Goal: Task Accomplishment & Management: Manage account settings

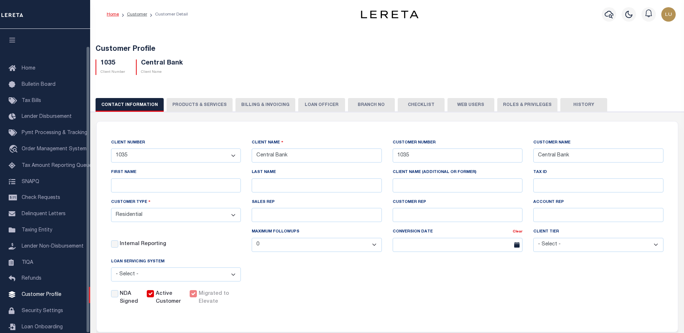
select select "Residential"
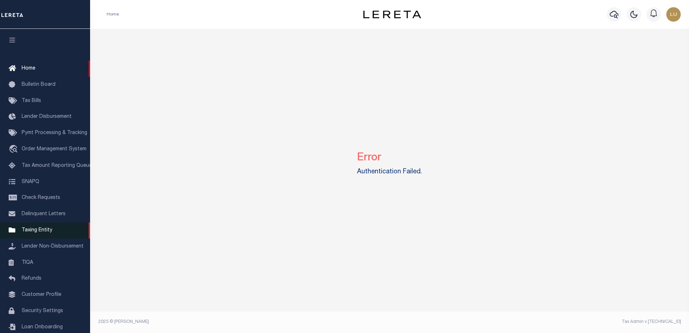
click at [44, 233] on span "Taxing Entity" at bounding box center [37, 230] width 31 height 5
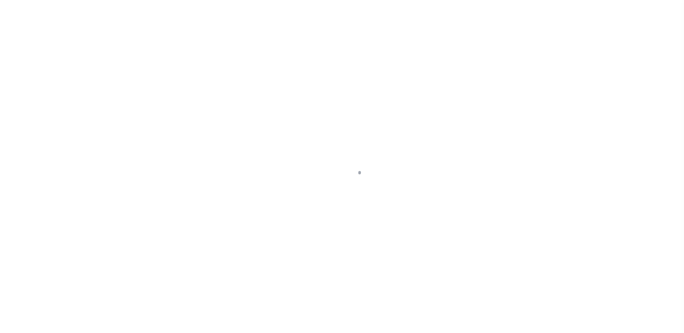
scroll to position [18, 0]
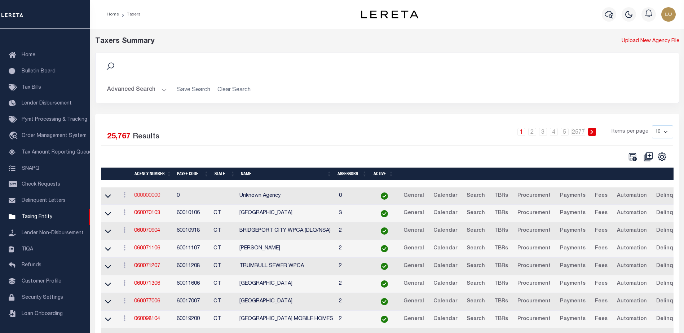
click at [149, 194] on link "000000000" at bounding box center [147, 195] width 26 height 5
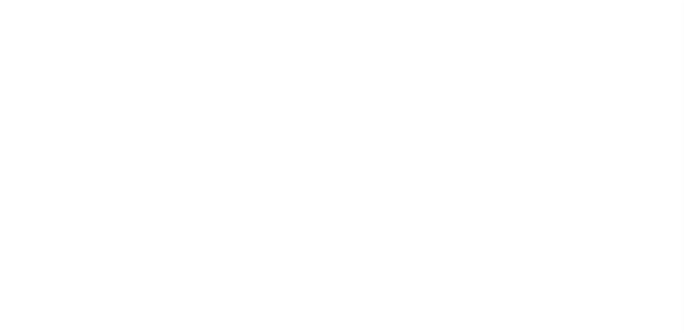
select select
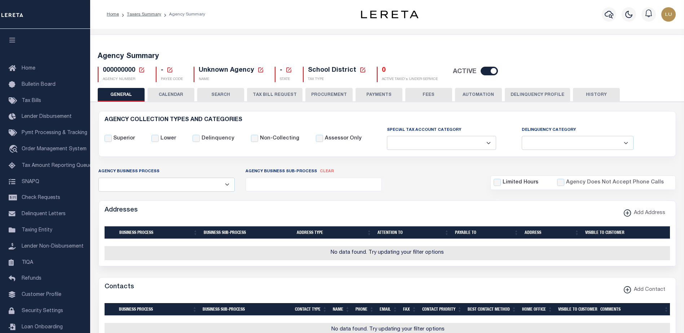
click at [141, 69] on icon at bounding box center [141, 70] width 6 height 6
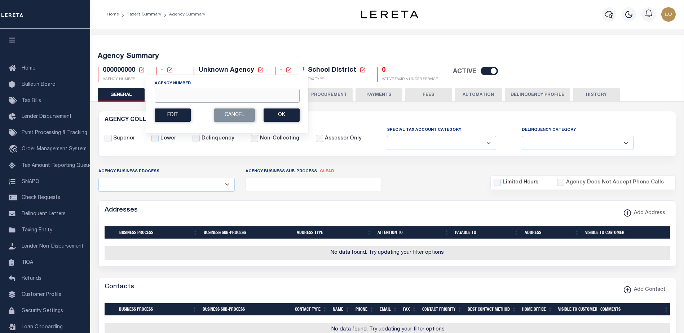
click at [182, 95] on input "Agency Number" at bounding box center [227, 96] width 145 height 14
paste input "360100000"
type input "360100000"
click at [279, 116] on button "Ok" at bounding box center [282, 115] width 36 height 13
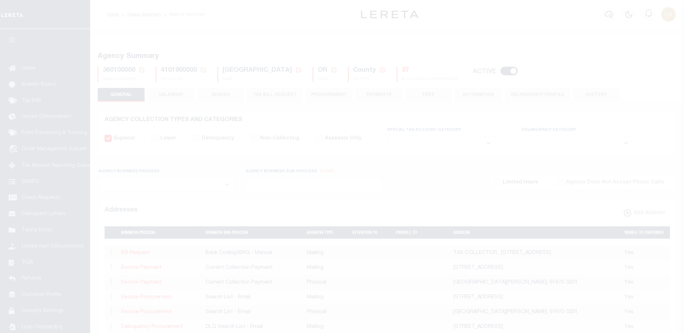
select select
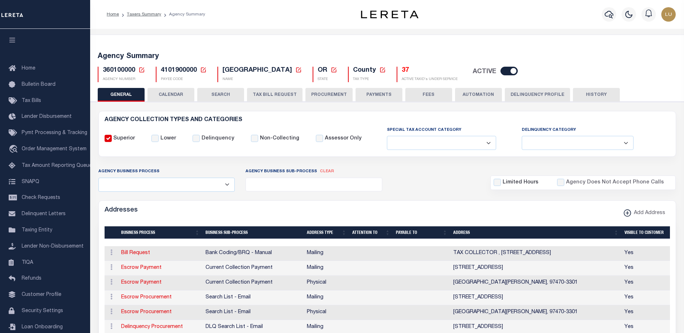
click at [181, 93] on button "CALENDAR" at bounding box center [170, 95] width 47 height 14
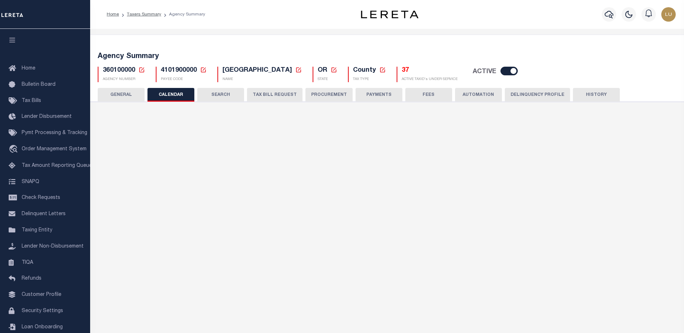
click at [181, 93] on button "CALENDAR" at bounding box center [170, 95] width 47 height 14
checkbox input "false"
type input "2"
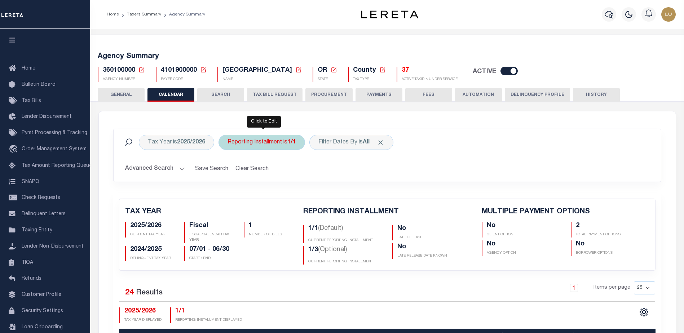
click at [275, 145] on div "Reporting Installment is 1/1" at bounding box center [261, 142] width 87 height 15
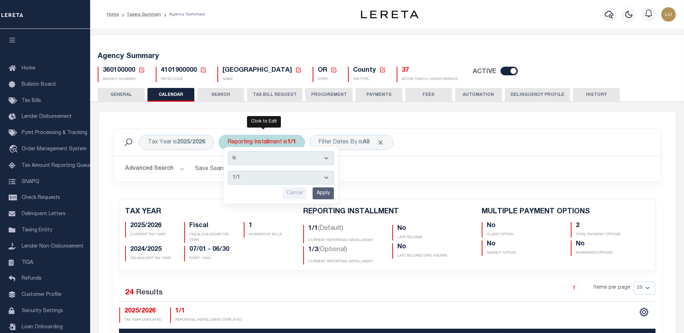
click at [296, 178] on select "1/1 1/3 2/3 3/3" at bounding box center [281, 178] width 106 height 14
select select "3/3"
click at [228, 171] on select "1/1 1/3 2/3 3/3" at bounding box center [281, 178] width 106 height 14
click at [326, 191] on input "Apply" at bounding box center [323, 193] width 21 height 12
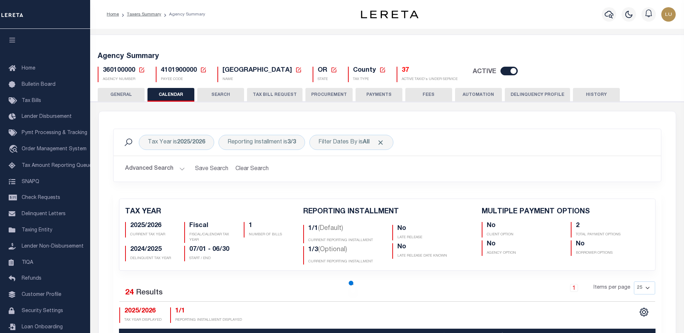
checkbox input "false"
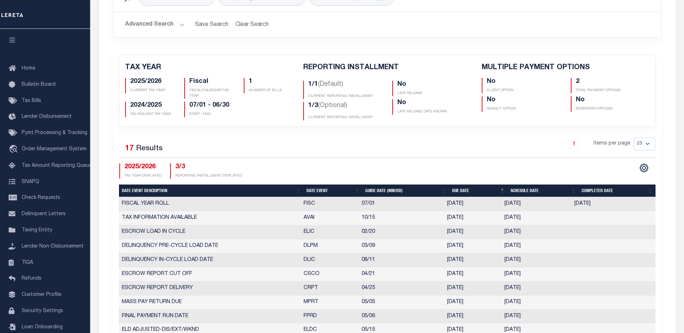
scroll to position [108, 0]
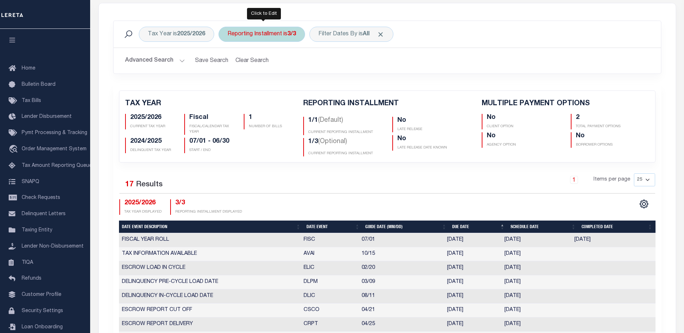
click at [255, 31] on div "Reporting Installment is 3/3" at bounding box center [261, 34] width 87 height 15
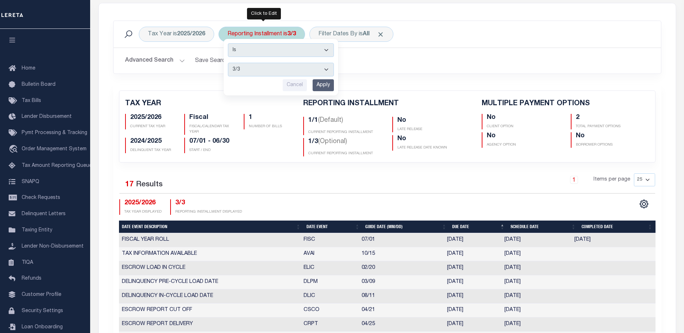
click at [260, 69] on select "1/1 1/3 2/3 3/3" at bounding box center [281, 70] width 106 height 14
select select "2/3"
click at [228, 63] on select "1/1 1/3 2/3 3/3" at bounding box center [281, 70] width 106 height 14
click at [321, 85] on input "Apply" at bounding box center [323, 85] width 21 height 12
checkbox input "false"
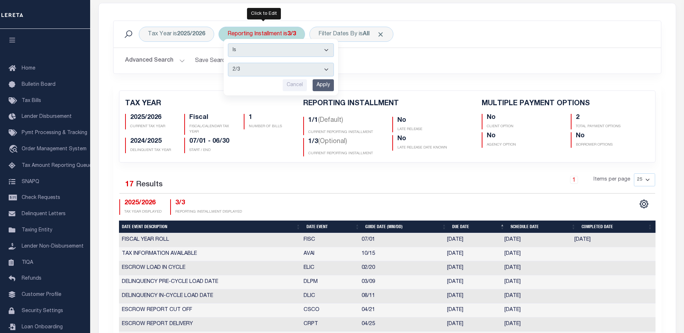
checkbox input "false"
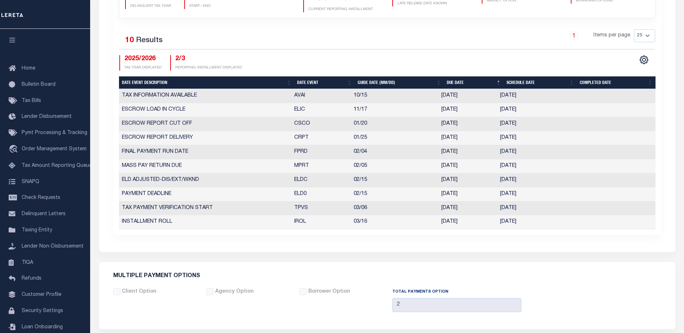
scroll to position [72, 0]
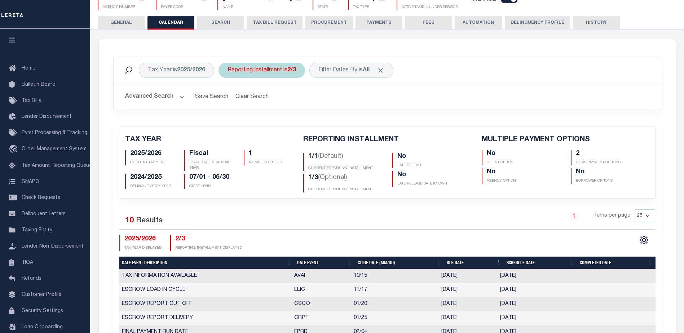
click at [287, 70] on div "Reporting Installment is 2/3" at bounding box center [261, 70] width 87 height 15
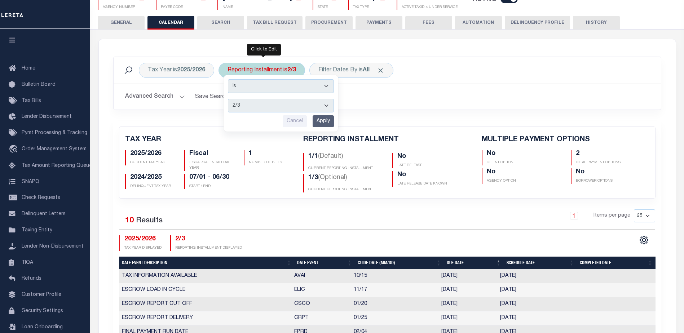
click at [272, 108] on select "1/1 1/3 2/3 3/3" at bounding box center [281, 106] width 106 height 14
select select "3/3"
click at [228, 99] on select "1/1 1/3 2/3 3/3" at bounding box center [281, 106] width 106 height 14
click at [316, 119] on input "Apply" at bounding box center [323, 121] width 21 height 12
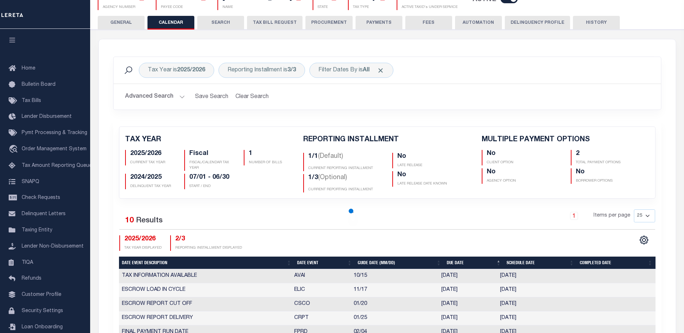
checkbox input "false"
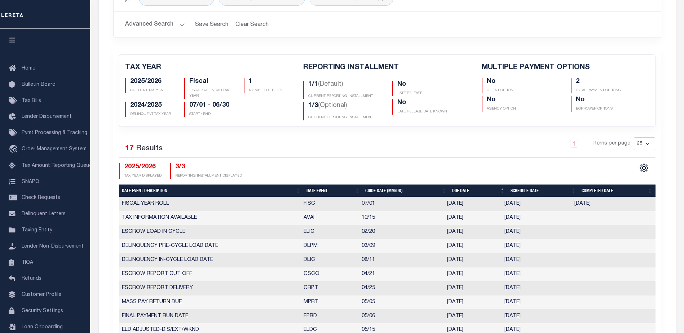
scroll to position [0, 0]
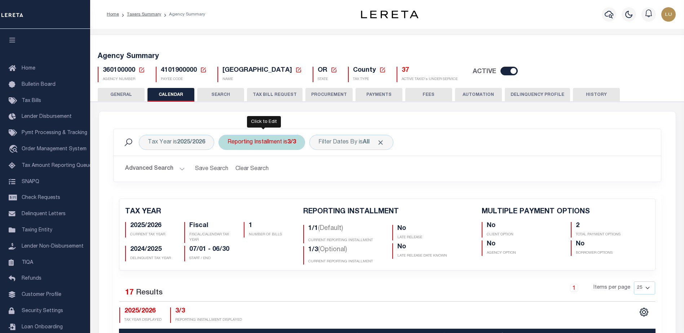
click at [276, 140] on div "Reporting Installment is 3/3" at bounding box center [261, 142] width 87 height 15
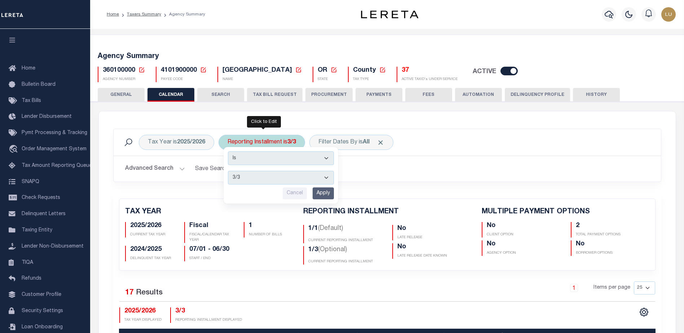
click at [264, 175] on select "1/1 1/3 2/3 3/3" at bounding box center [281, 178] width 106 height 14
select select "1/3"
click at [228, 171] on select "1/1 1/3 2/3 3/3" at bounding box center [281, 178] width 106 height 14
click at [320, 191] on input "Apply" at bounding box center [323, 193] width 21 height 12
checkbox input "false"
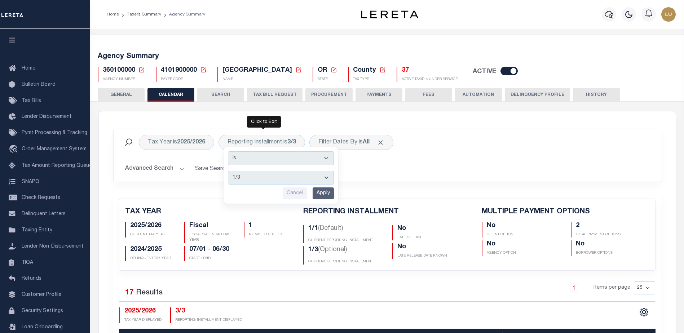
checkbox input "false"
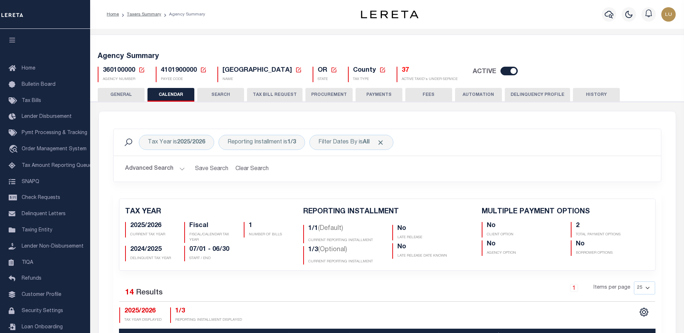
scroll to position [36, 0]
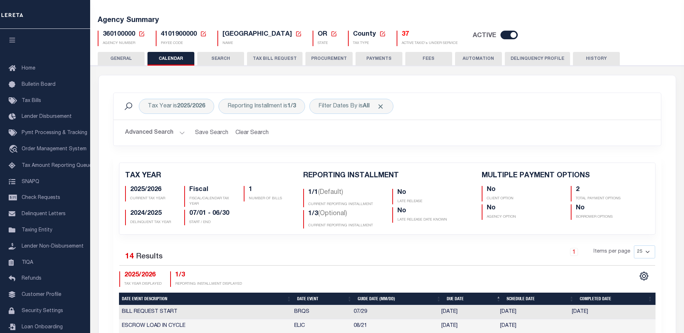
click at [111, 125] on div "Tax Year is 2025/2026 Reporting Installment is 1/3 Filter Dates By is All Searc…" at bounding box center [387, 125] width 559 height 64
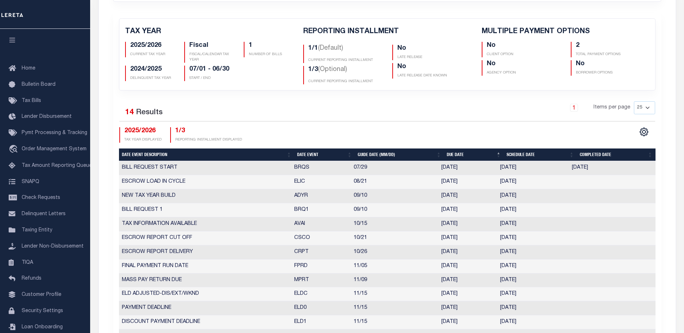
scroll to position [72, 0]
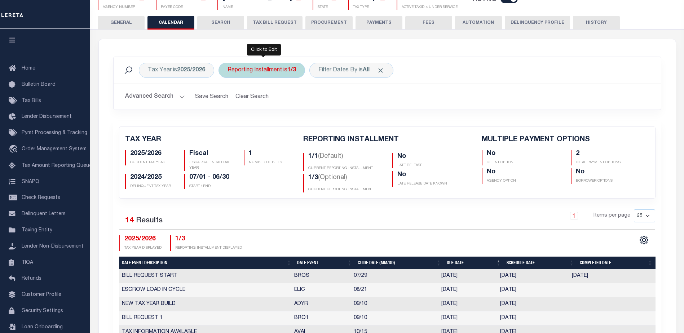
click at [285, 71] on div "Reporting Installment is 1/3" at bounding box center [261, 70] width 87 height 15
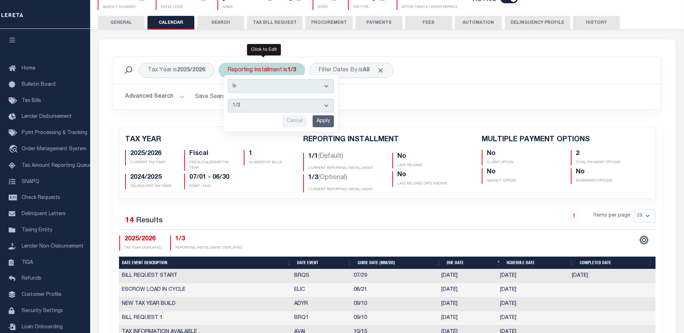
click at [273, 105] on select "1/1 1/3 2/3 3/3" at bounding box center [281, 106] width 106 height 14
select select "2/3"
click at [228, 99] on select "1/1 1/3 2/3 3/3" at bounding box center [281, 106] width 106 height 14
click at [328, 122] on input "Apply" at bounding box center [323, 121] width 21 height 12
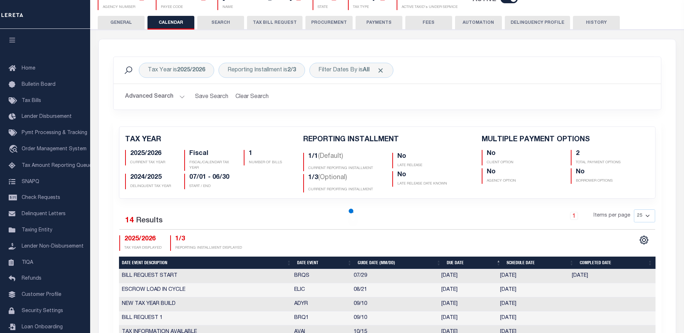
checkbox input "false"
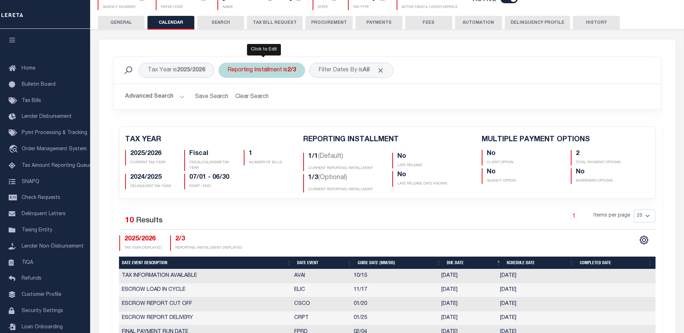
click at [273, 70] on div "Reporting Installment is 2/3" at bounding box center [261, 70] width 87 height 15
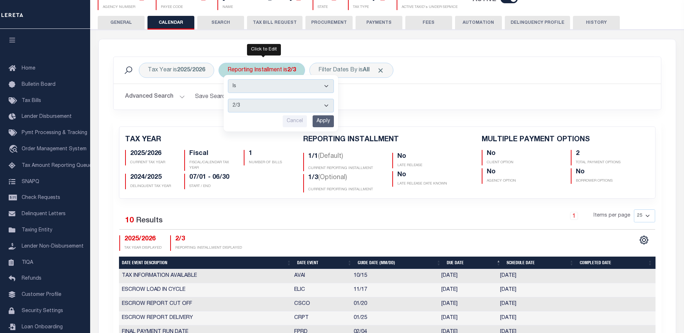
click at [281, 112] on select "1/1 1/3 2/3 3/3" at bounding box center [281, 106] width 106 height 14
select select "3/3"
click at [228, 99] on select "1/1 1/3 2/3 3/3" at bounding box center [281, 106] width 106 height 14
drag, startPoint x: 328, startPoint y: 120, endPoint x: 333, endPoint y: 119, distance: 5.6
click at [328, 120] on input "Apply" at bounding box center [323, 121] width 21 height 12
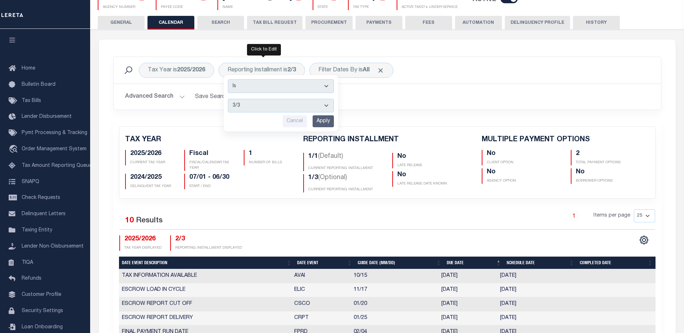
checkbox input "false"
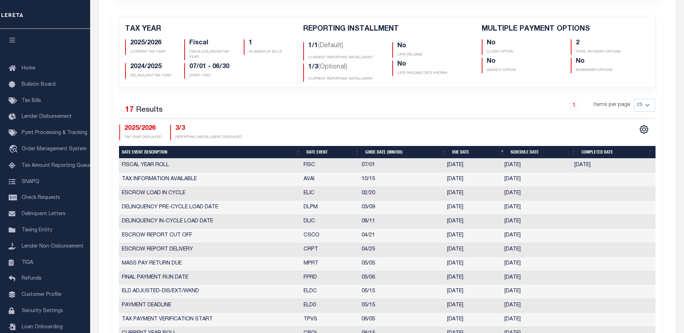
scroll to position [255, 0]
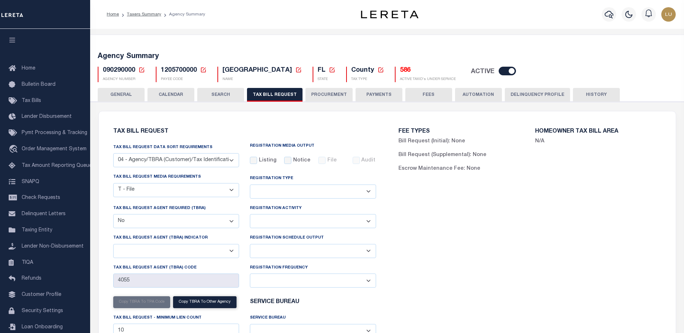
select select "28"
select select "22"
select select "false"
select select
select select "2"
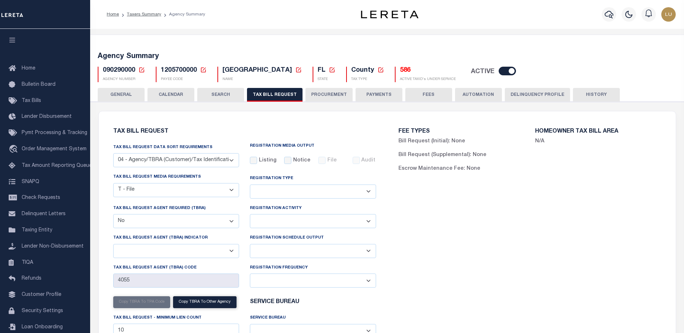
select select "100"
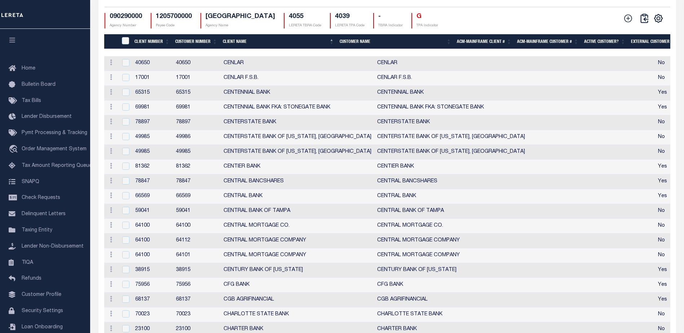
scroll to position [0, 231]
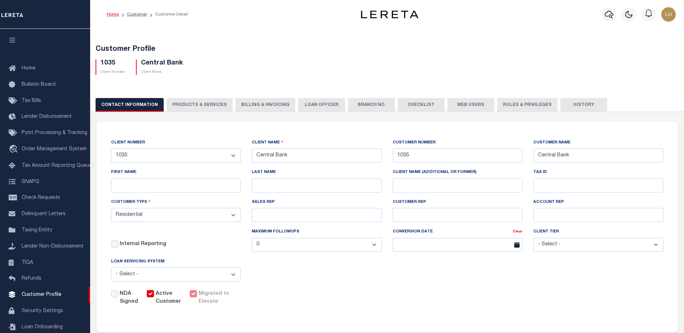
select select "Residential"
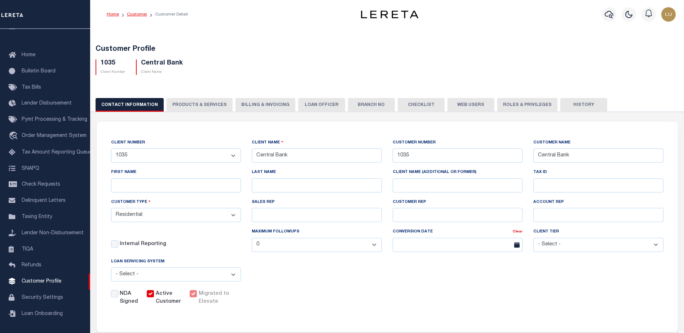
click at [138, 14] on link "Customer" at bounding box center [137, 14] width 20 height 4
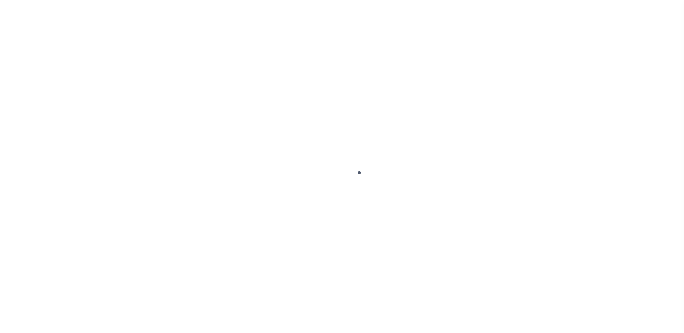
scroll to position [18, 0]
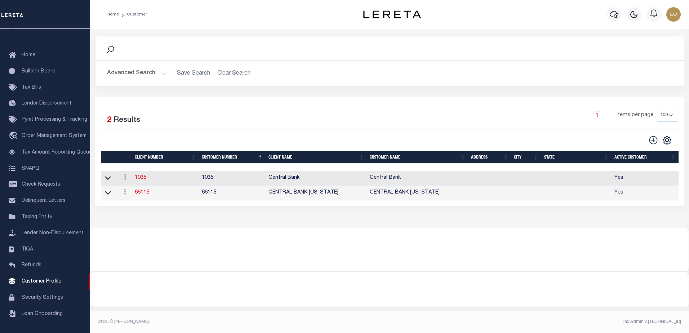
click at [160, 72] on button "Advanced Search" at bounding box center [137, 73] width 60 height 14
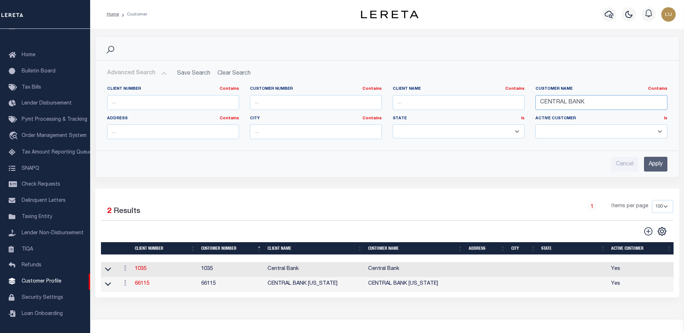
click at [554, 99] on input "CENTRAL BANK" at bounding box center [601, 102] width 132 height 15
click at [650, 163] on input "Apply" at bounding box center [655, 164] width 23 height 15
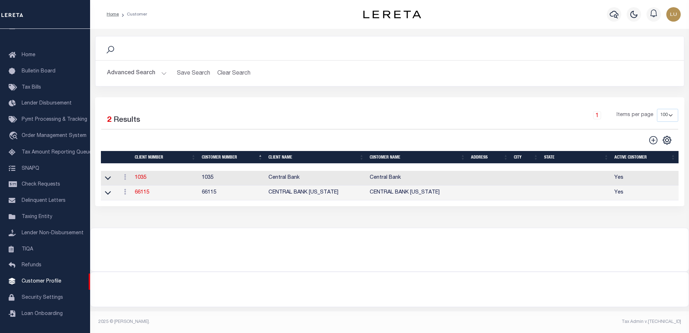
click at [148, 70] on button "Advanced Search" at bounding box center [137, 73] width 60 height 14
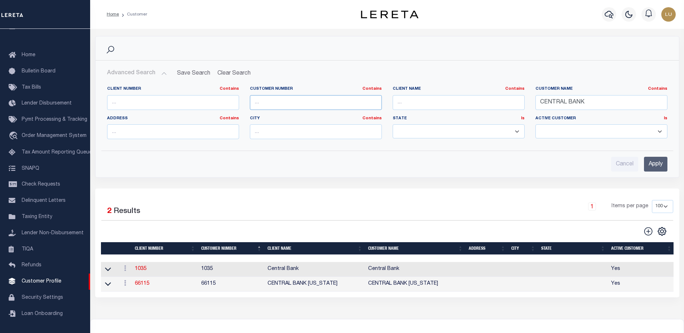
click at [315, 100] on input "text" at bounding box center [316, 102] width 132 height 15
paste input "66377"
type input "66377"
click at [543, 105] on input "CENTRAL BANK" at bounding box center [601, 102] width 132 height 15
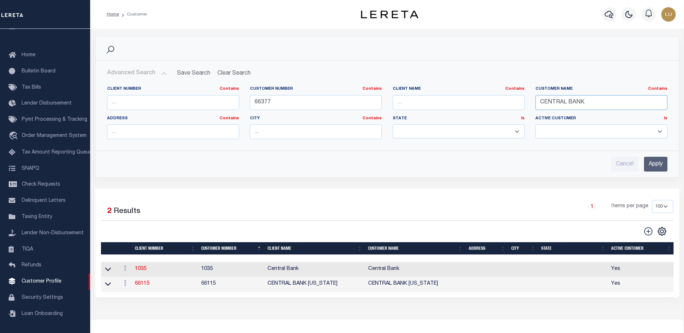
click at [544, 105] on input "CENTRAL BANK" at bounding box center [601, 102] width 132 height 15
click at [657, 160] on input "Apply" at bounding box center [655, 164] width 23 height 15
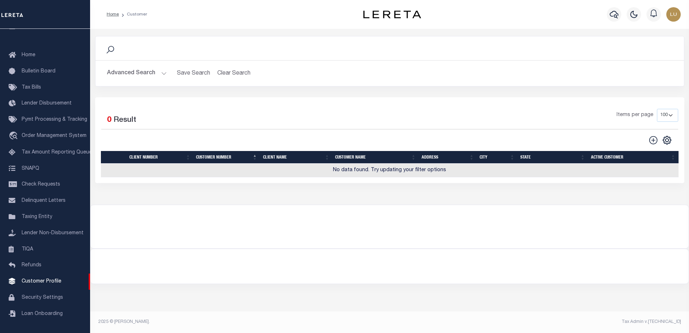
click at [153, 71] on button "Advanced Search" at bounding box center [137, 73] width 60 height 14
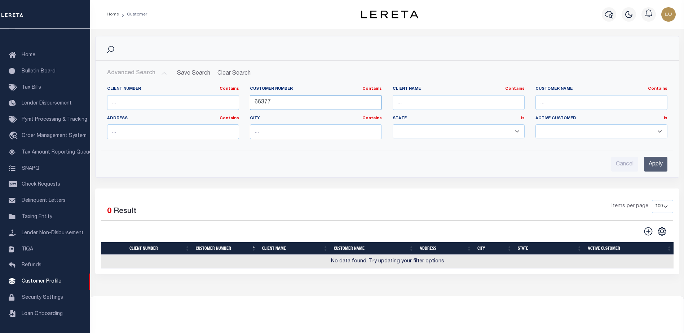
click at [278, 97] on input "66377" at bounding box center [316, 102] width 132 height 15
click at [152, 98] on input "text" at bounding box center [173, 102] width 132 height 15
paste input "66377"
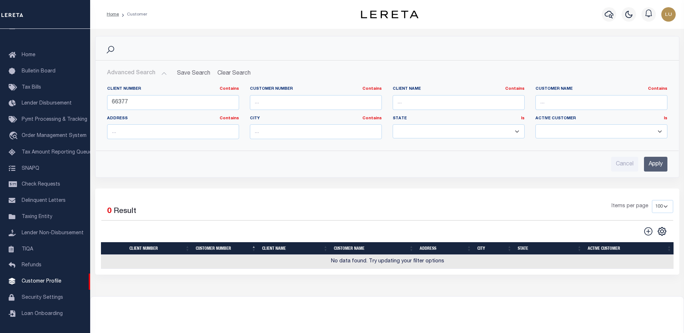
click at [662, 167] on input "Apply" at bounding box center [655, 164] width 23 height 15
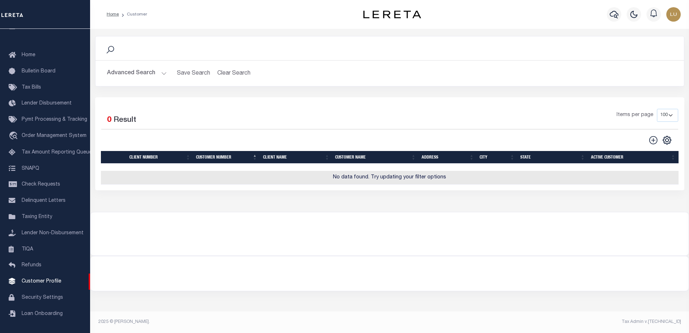
click at [164, 72] on button "Advanced Search" at bounding box center [137, 73] width 60 height 14
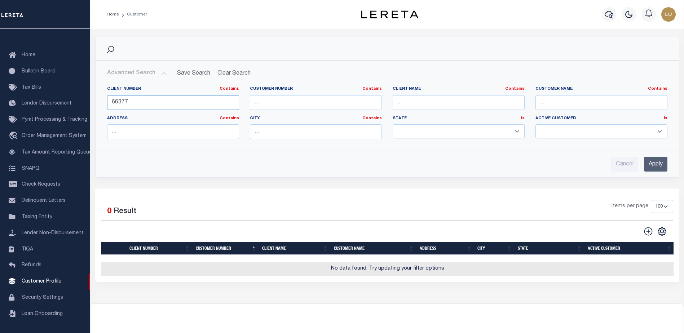
click at [157, 106] on input "66377" at bounding box center [173, 102] width 132 height 15
click at [158, 106] on input "66377" at bounding box center [173, 102] width 132 height 15
paste input "77023"
type input "77023"
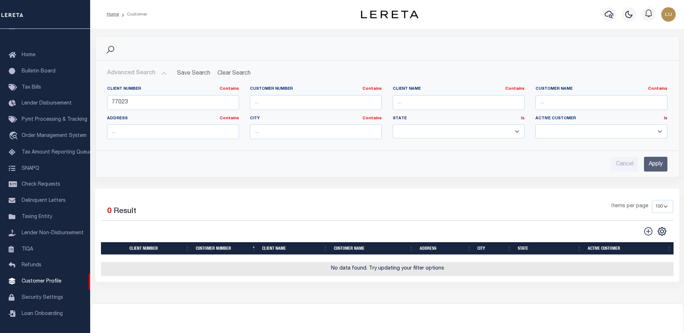
click at [652, 162] on input "Apply" at bounding box center [655, 164] width 23 height 15
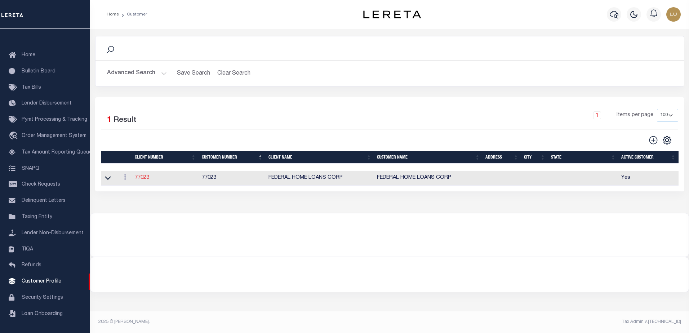
click at [143, 179] on link "77023" at bounding box center [142, 177] width 14 height 5
select select
type input "FEDERAL HOME LOANS CORP"
type input "77023"
type input "FEDERAL HOME LOANS CORP"
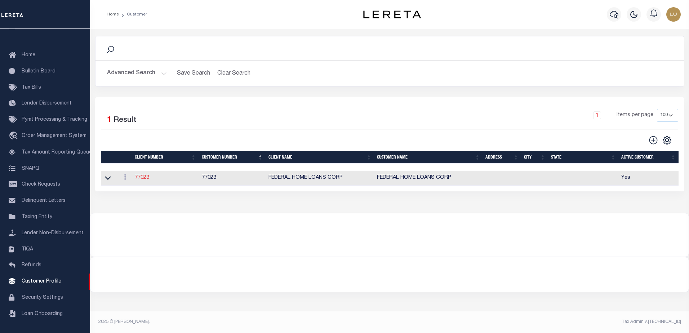
select select "Mixed Portfolio"
type input "INS3"
type input "ANTHONY TARGHETTA"
type input "09/08/2008"
select select
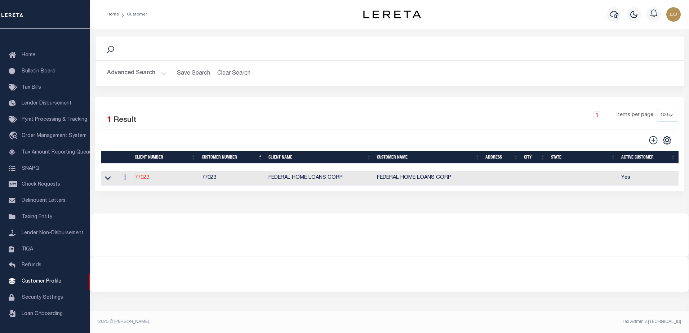
checkbox input "false"
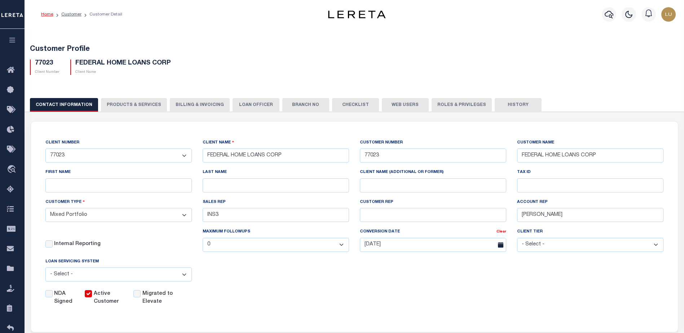
scroll to position [72, 0]
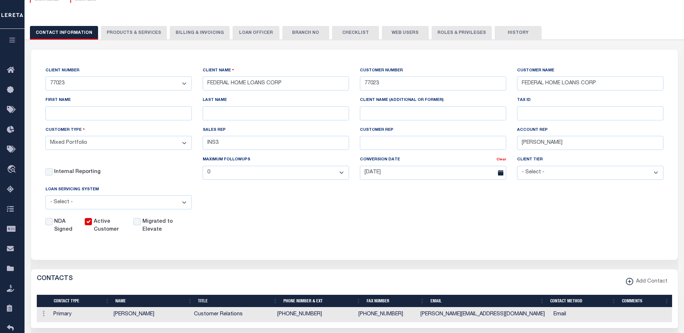
click at [160, 223] on label "Migrated to Elevate" at bounding box center [161, 226] width 38 height 16
click at [92, 223] on input "Active Customer" at bounding box center [88, 221] width 7 height 7
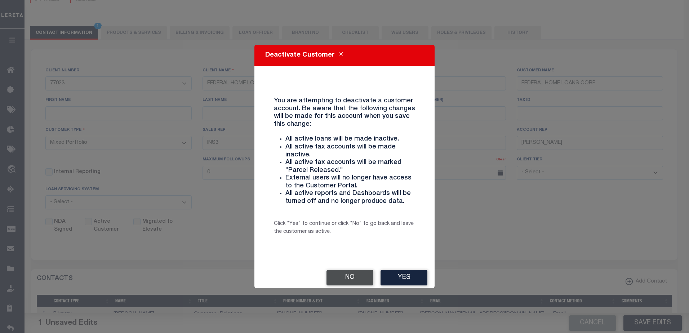
click at [351, 276] on button "No" at bounding box center [350, 278] width 47 height 16
checkbox input "true"
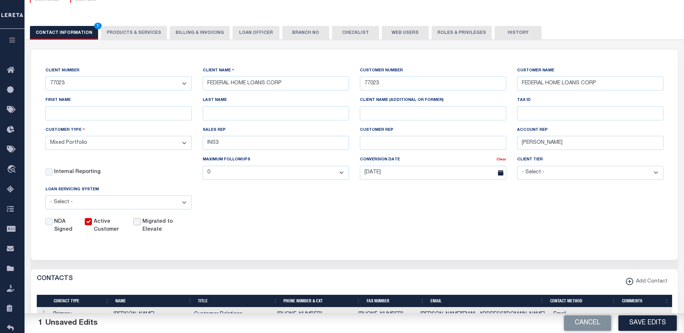
click at [138, 223] on input "checkbox" at bounding box center [136, 221] width 7 height 7
checkbox input "true"
click at [627, 319] on button "Save Edits" at bounding box center [647, 323] width 58 height 16
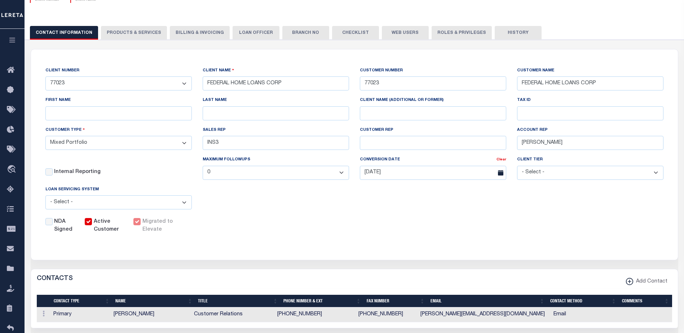
scroll to position [0, 0]
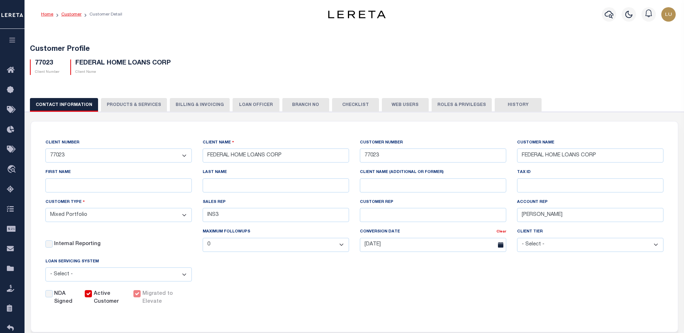
click at [65, 13] on link "Customer" at bounding box center [71, 14] width 20 height 4
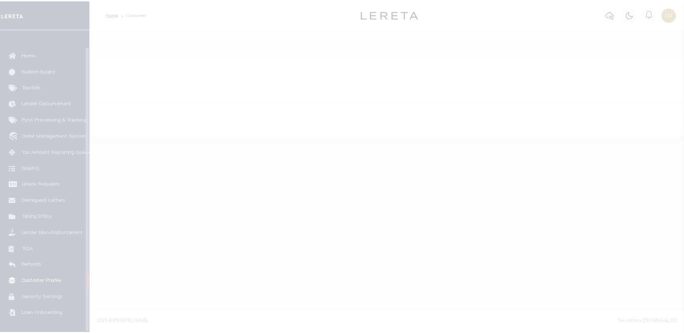
scroll to position [18, 0]
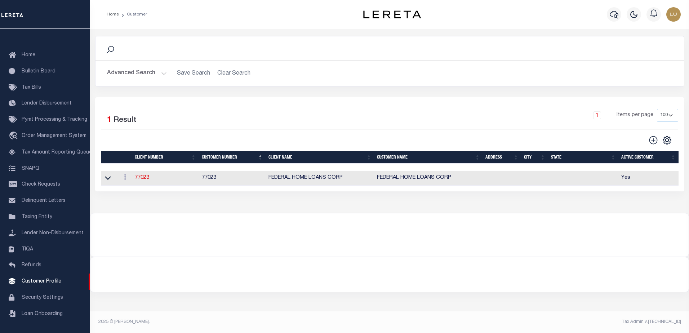
click at [156, 73] on button "Advanced Search" at bounding box center [137, 73] width 60 height 14
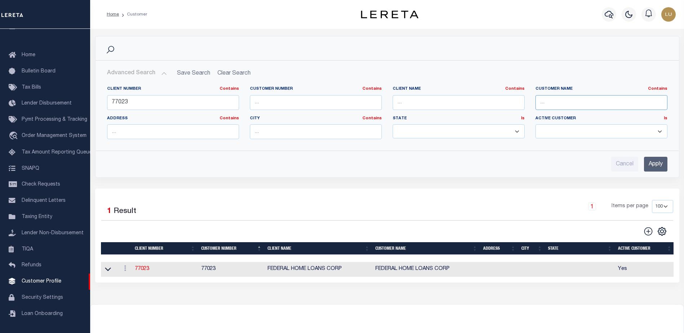
click at [603, 100] on input "text" at bounding box center [601, 102] width 132 height 15
paste input "COOPER FINANCIAL"
type input "COOPER FINANCIAL"
click at [230, 101] on input "77023" at bounding box center [173, 102] width 132 height 15
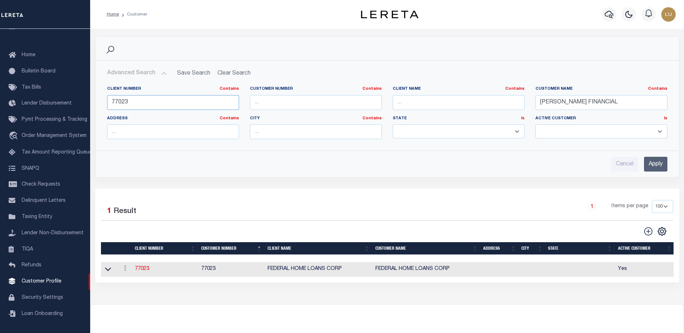
click at [230, 101] on input "77023" at bounding box center [173, 102] width 132 height 15
type input "="
click at [650, 101] on input "COOPER FINANCIAL" at bounding box center [601, 102] width 132 height 15
drag, startPoint x: 649, startPoint y: 101, endPoint x: 595, endPoint y: 101, distance: 53.7
click at [595, 101] on input "COOPER FINANCIAL" at bounding box center [601, 102] width 132 height 15
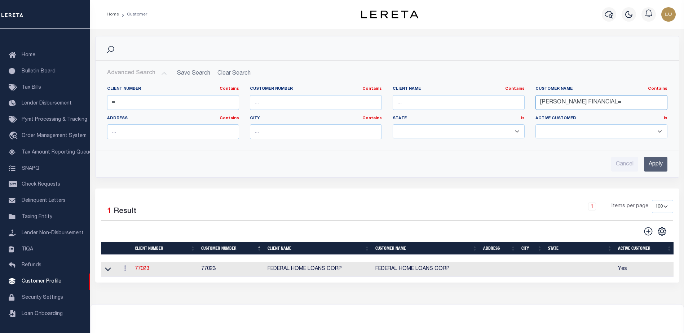
click at [640, 106] on input "COOPER FINANCIAL=" at bounding box center [601, 102] width 132 height 15
type input "COOPER FINANCIAL"
click at [670, 168] on div "Cancel Apply" at bounding box center [387, 161] width 572 height 21
click at [653, 161] on input "Apply" at bounding box center [655, 164] width 23 height 15
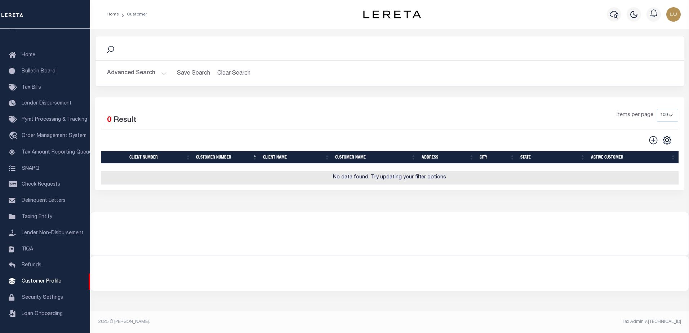
click at [156, 73] on button "Advanced Search" at bounding box center [137, 73] width 60 height 14
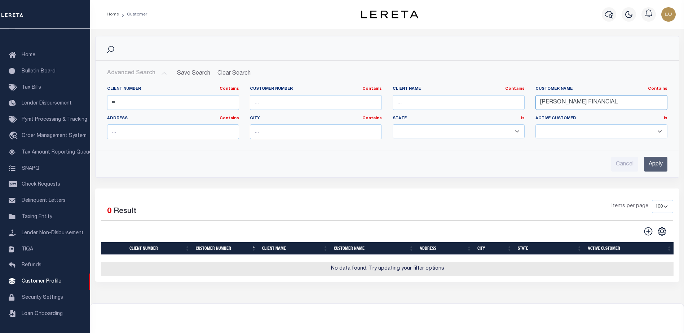
click at [623, 105] on input "COOPER FINANCIAL" at bounding box center [601, 102] width 132 height 15
click at [635, 103] on input "COOPER FINANCIAL" at bounding box center [601, 102] width 132 height 15
click at [637, 103] on input "COOPER FINANCIAL" at bounding box center [601, 102] width 132 height 15
click at [638, 103] on input "COOPER FINANCIAL" at bounding box center [601, 102] width 132 height 15
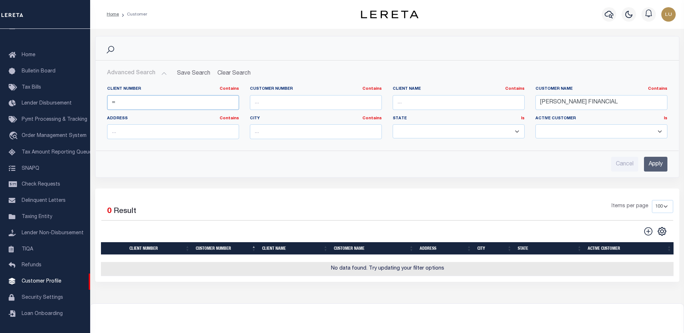
click at [197, 101] on input "=" at bounding box center [173, 102] width 132 height 15
click at [648, 160] on input "Apply" at bounding box center [655, 164] width 23 height 15
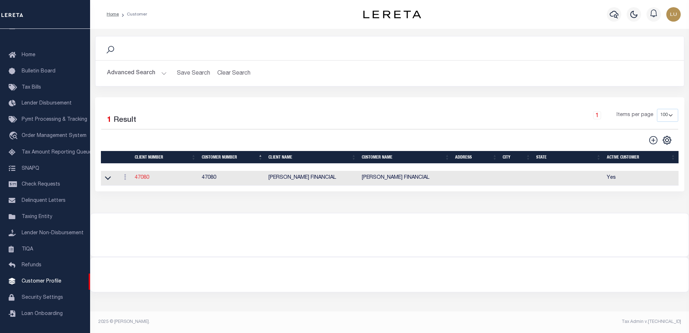
click at [141, 177] on link "47080" at bounding box center [142, 177] width 14 height 5
select select
type input "COOPER FINANCIAL"
type input "47080"
type input "COOPER FINANCIAL"
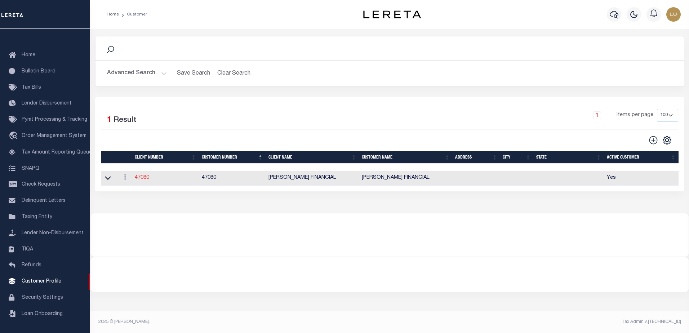
select select "Commercial"
type input "NONE"
type input "CUSTOMER SERVICE"
type input "08/18/2000"
select select
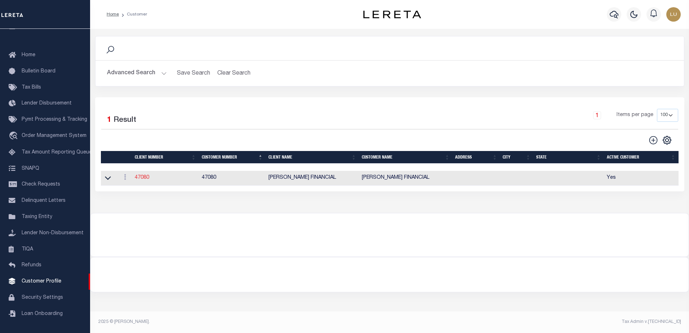
checkbox input "false"
checkbox input "true"
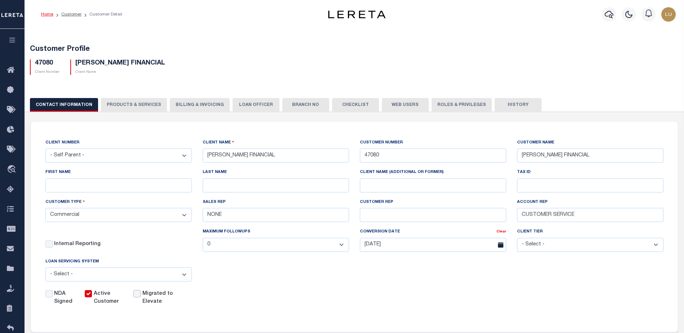
click at [138, 296] on input "checkbox" at bounding box center [136, 293] width 7 height 7
checkbox input "true"
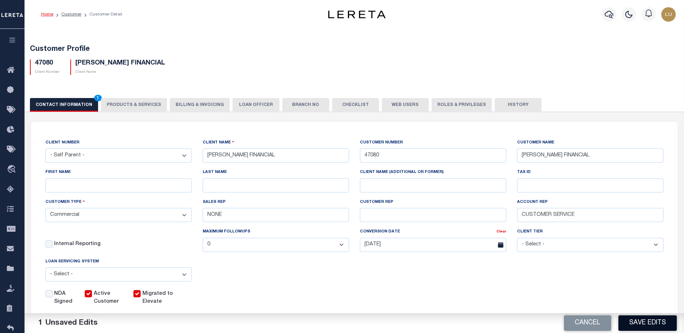
click at [644, 320] on button "Save Edits" at bounding box center [647, 323] width 58 height 16
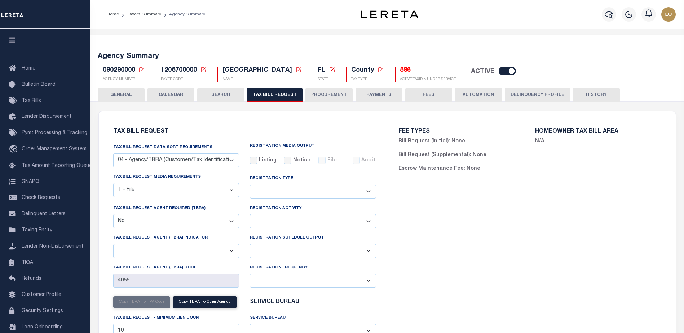
select select "28"
select select "22"
select select "false"
select select
select select "2"
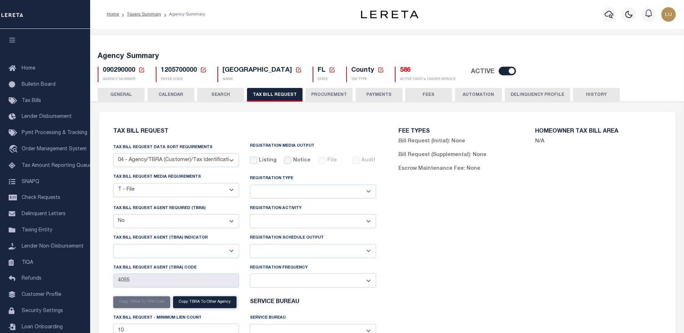
select select "100"
click at [204, 70] on icon at bounding box center [203, 70] width 6 height 6
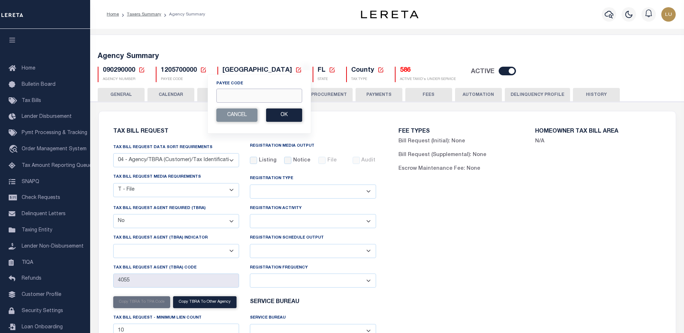
click at [256, 101] on input "Payee Code" at bounding box center [259, 96] width 86 height 14
paste input "401300000"
type input "401300000"
click at [288, 118] on button "Ok" at bounding box center [284, 115] width 36 height 13
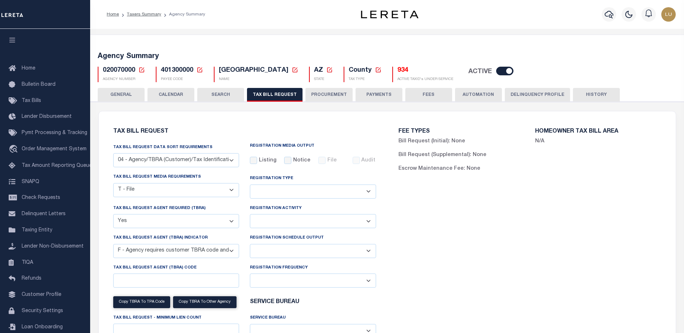
select select "28"
select select "22"
select select "true"
select select "14"
select select
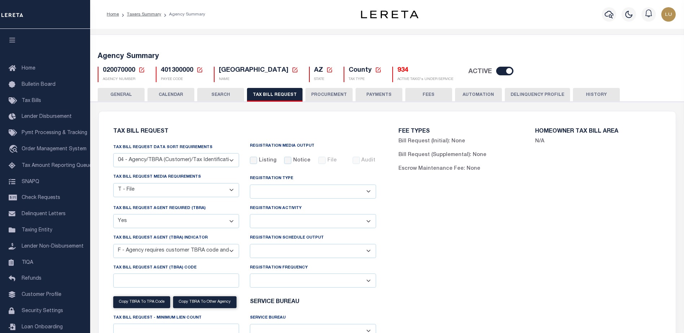
select select "3"
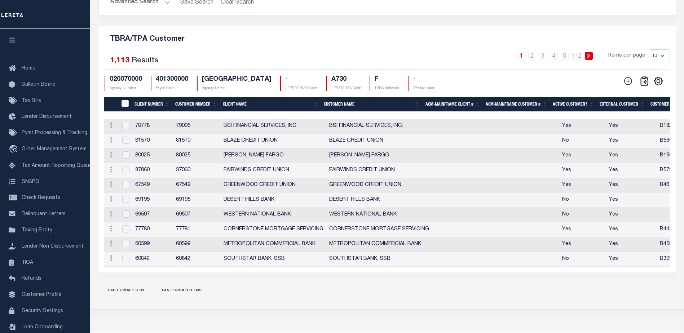
scroll to position [875, 0]
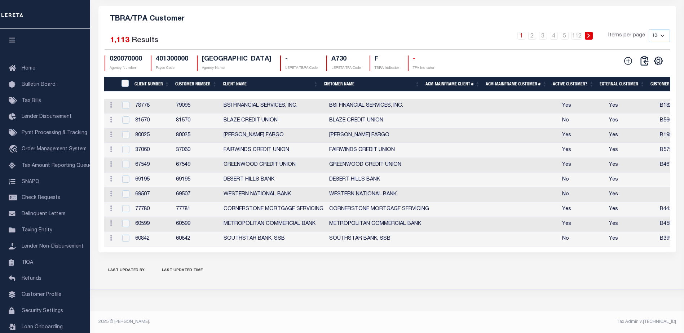
click at [654, 31] on select "10 25 50 100" at bounding box center [659, 35] width 21 height 13
select select "100"
click at [649, 29] on select "10 25 50 100" at bounding box center [659, 35] width 21 height 13
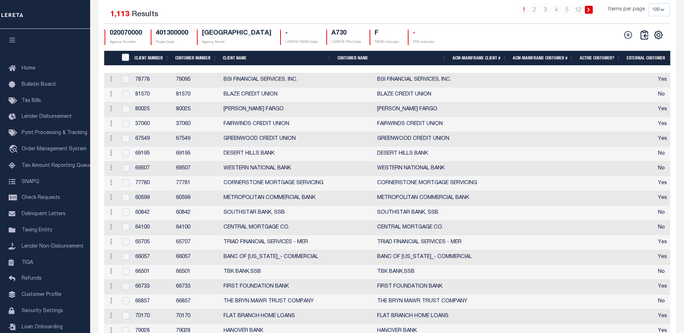
click at [245, 66] on th "Client Name" at bounding box center [277, 58] width 115 height 15
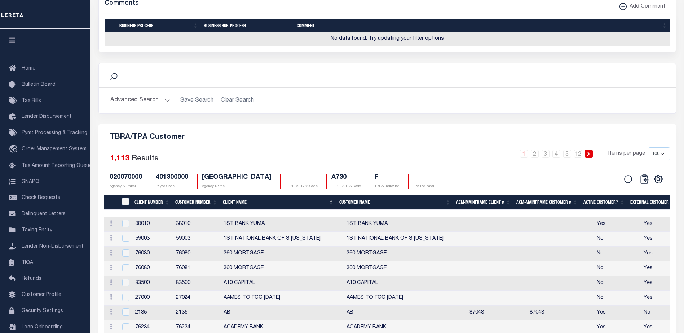
scroll to position [659, 0]
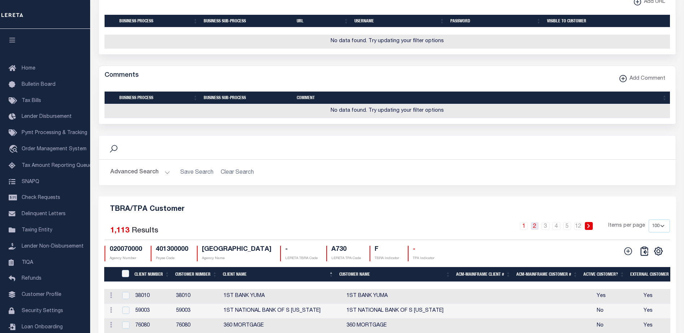
click at [537, 230] on link "2" at bounding box center [535, 226] width 8 height 8
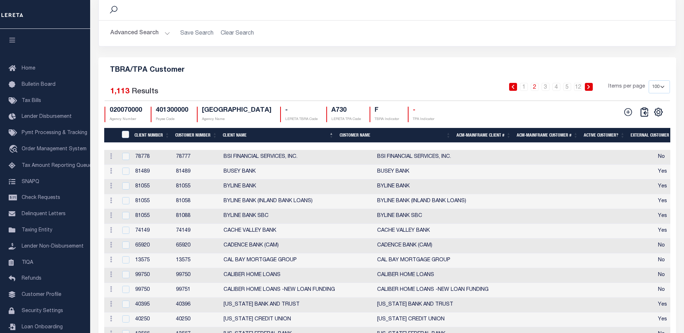
scroll to position [654, 0]
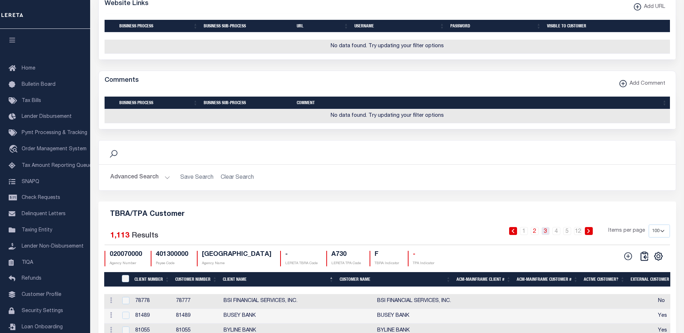
click at [544, 235] on link "3" at bounding box center [546, 231] width 8 height 8
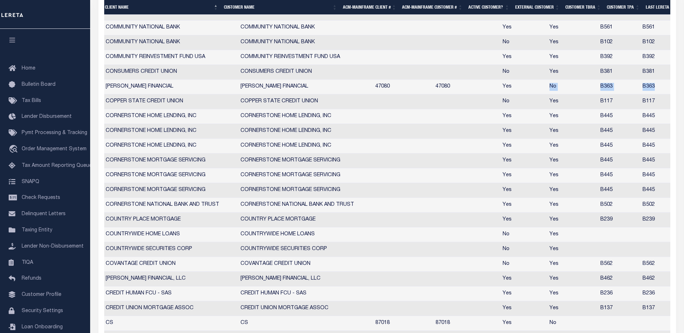
scroll to position [0, 0]
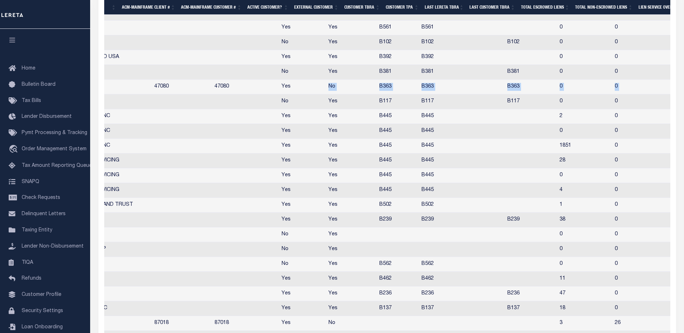
drag, startPoint x: 615, startPoint y: 107, endPoint x: 687, endPoint y: 108, distance: 71.7
click at [684, 108] on html "Home Taxers Summary Agency Summary Profile" at bounding box center [342, 24] width 684 height 2511
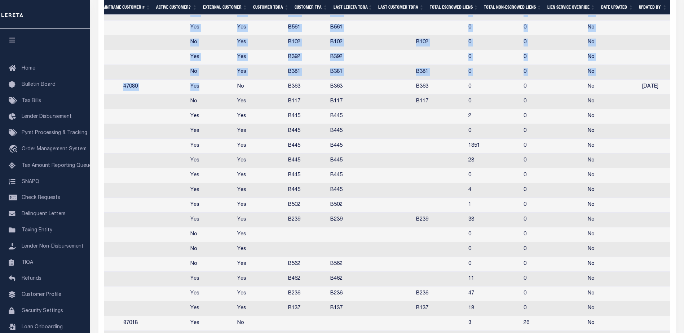
click at [367, 94] on td at bounding box center [390, 87] width 47 height 15
checkbox input "true"
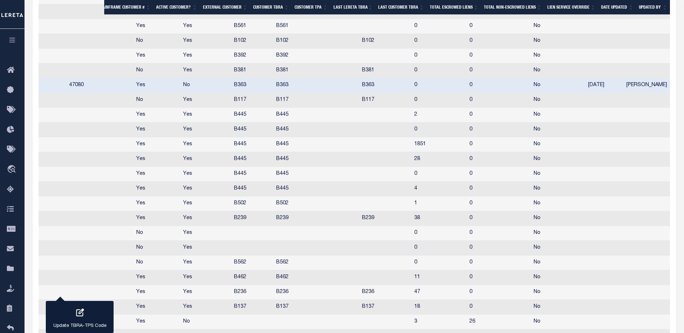
scroll to position [0, 388]
